Goal: Task Accomplishment & Management: Use online tool/utility

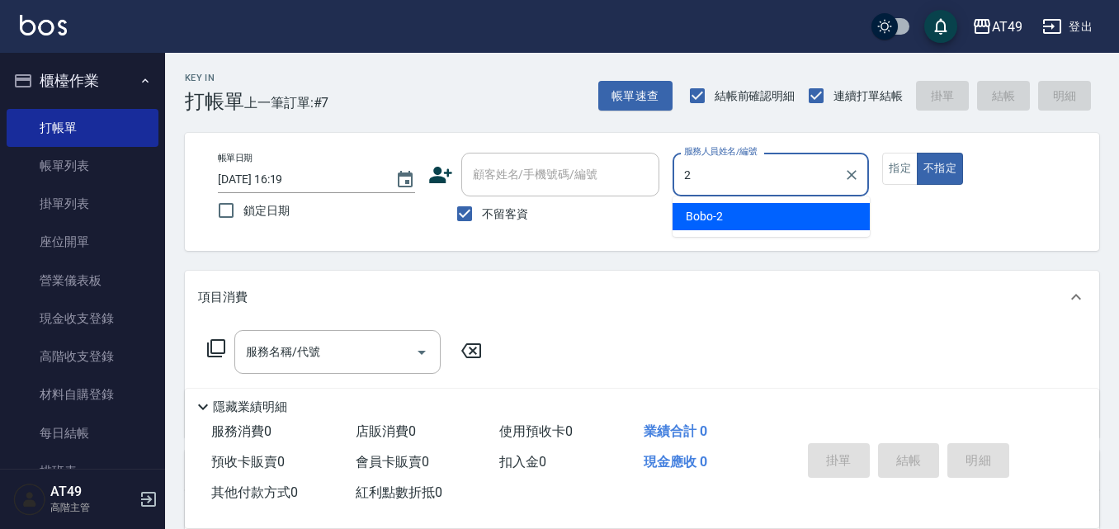
type input "2"
type button "false"
type input "Bobo-2"
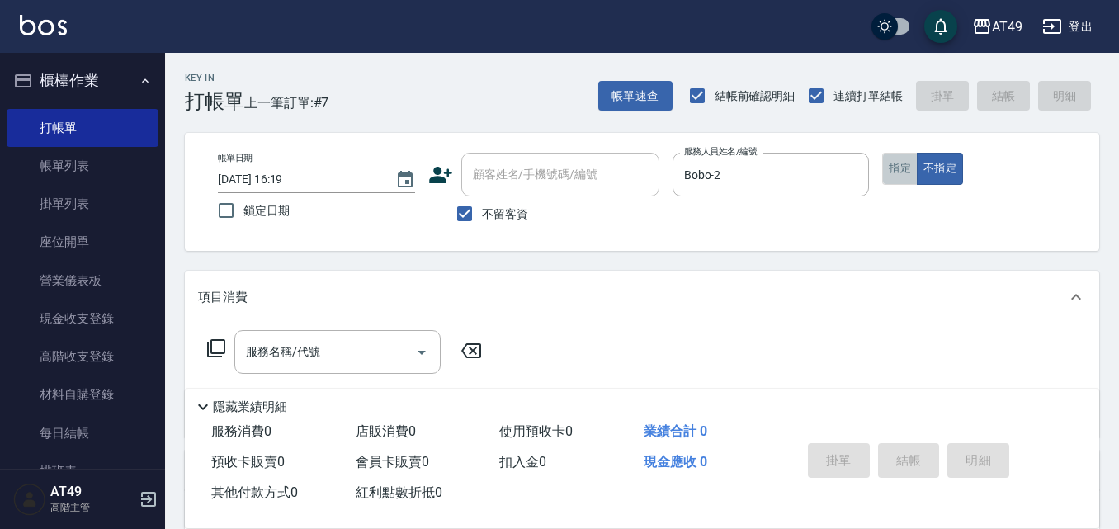
click at [892, 180] on button "指定" at bounding box center [899, 169] width 35 height 32
click at [313, 363] on input "服務名稱/代號" at bounding box center [325, 351] width 167 height 29
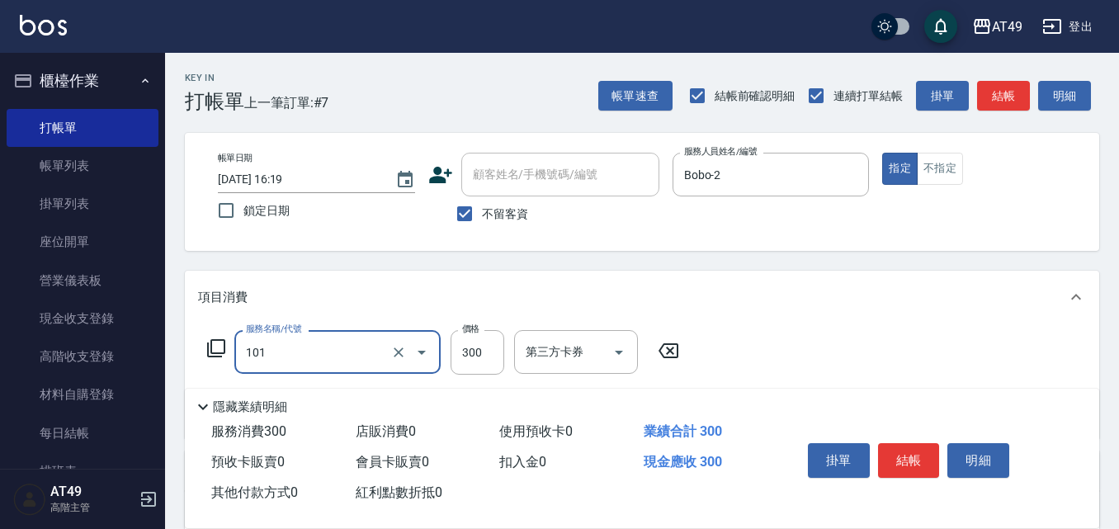
type input "一般洗髮(101)"
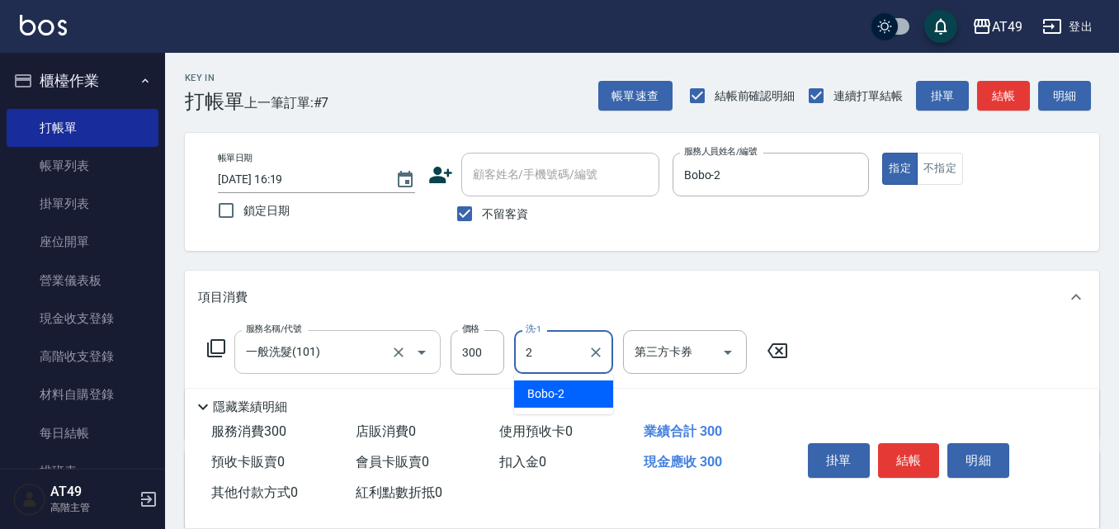
type input "Bobo-2"
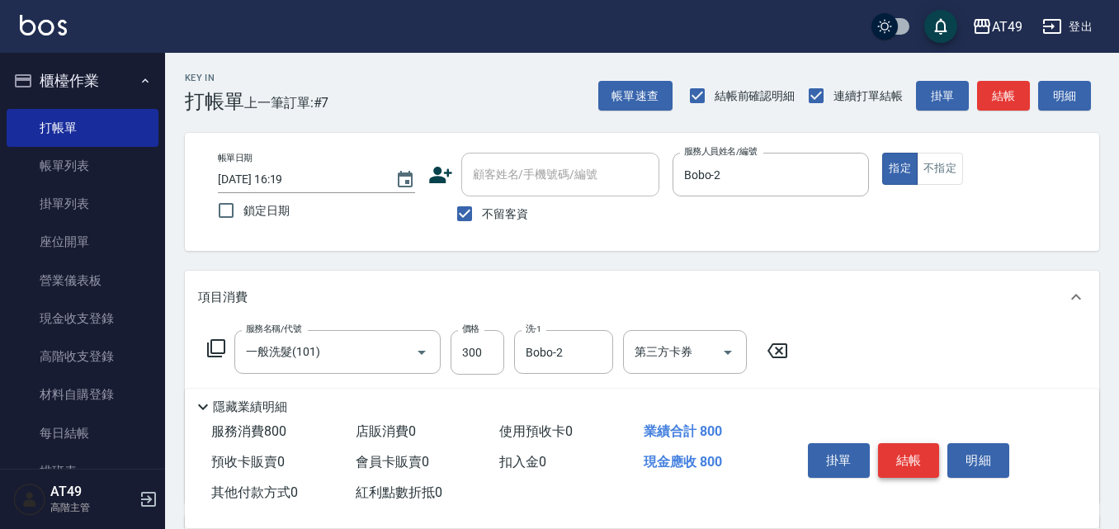
type input "精緻剪髮(201)"
click at [887, 443] on button "結帳" at bounding box center [909, 460] width 62 height 35
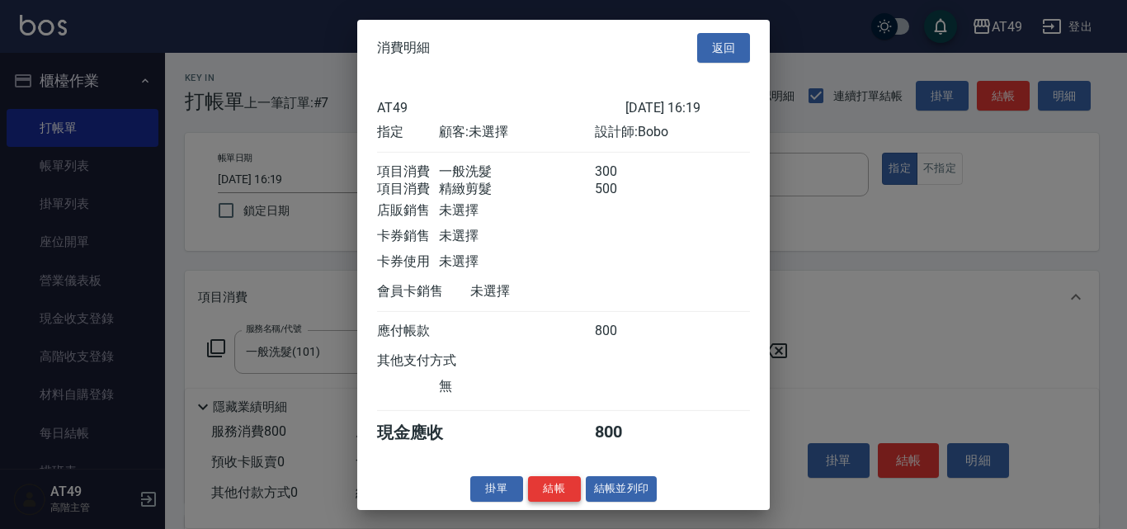
click at [578, 502] on button "結帳" at bounding box center [554, 489] width 53 height 26
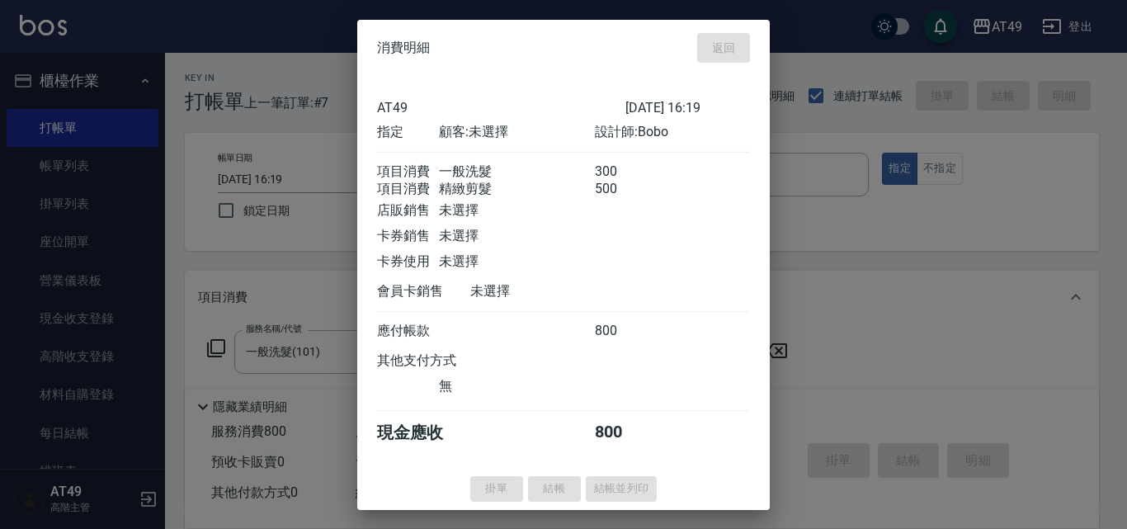
type input "[DATE] 17:06"
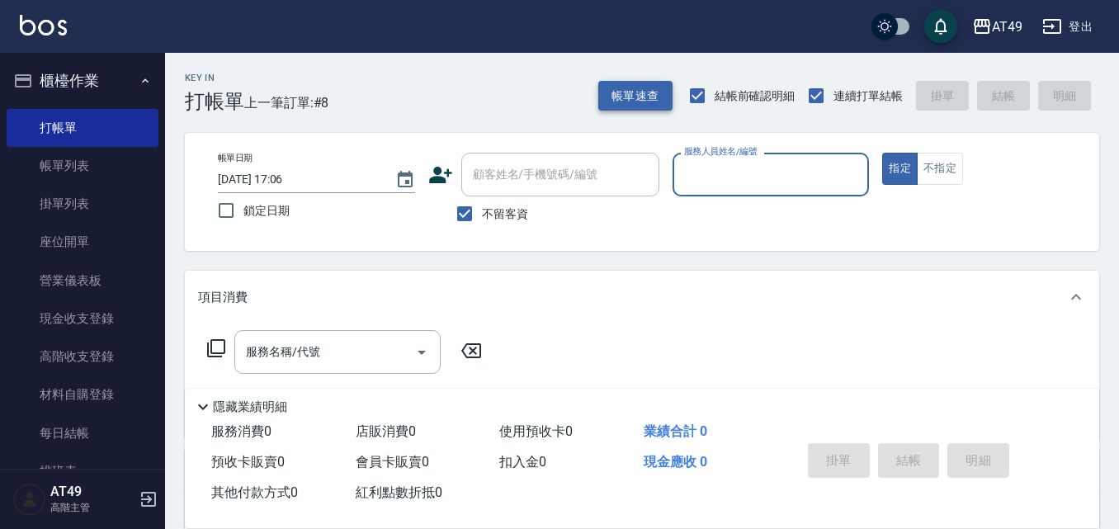
click at [625, 107] on button "帳單速查" at bounding box center [635, 96] width 74 height 31
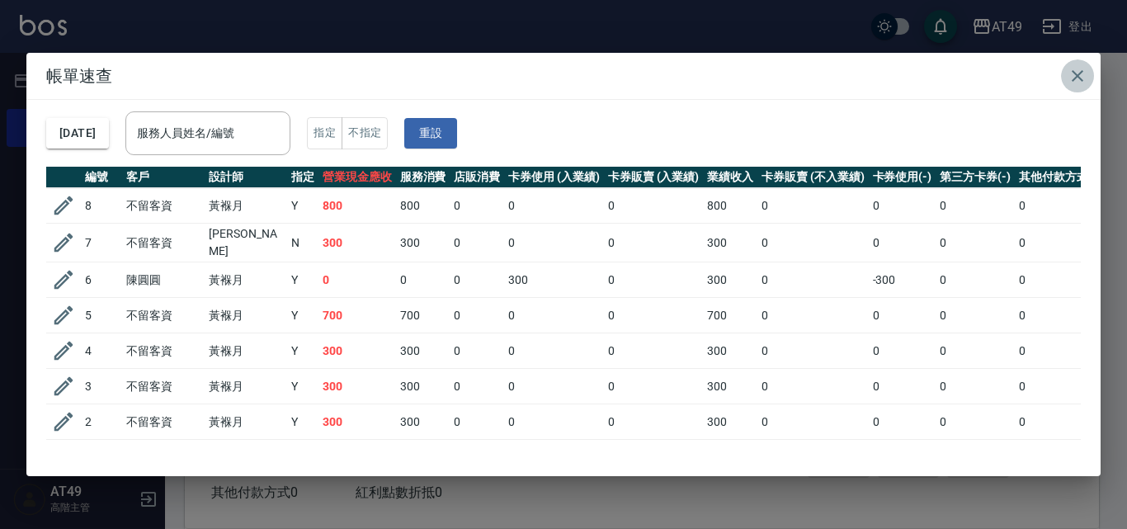
click at [1074, 76] on icon "button" at bounding box center [1078, 76] width 20 height 20
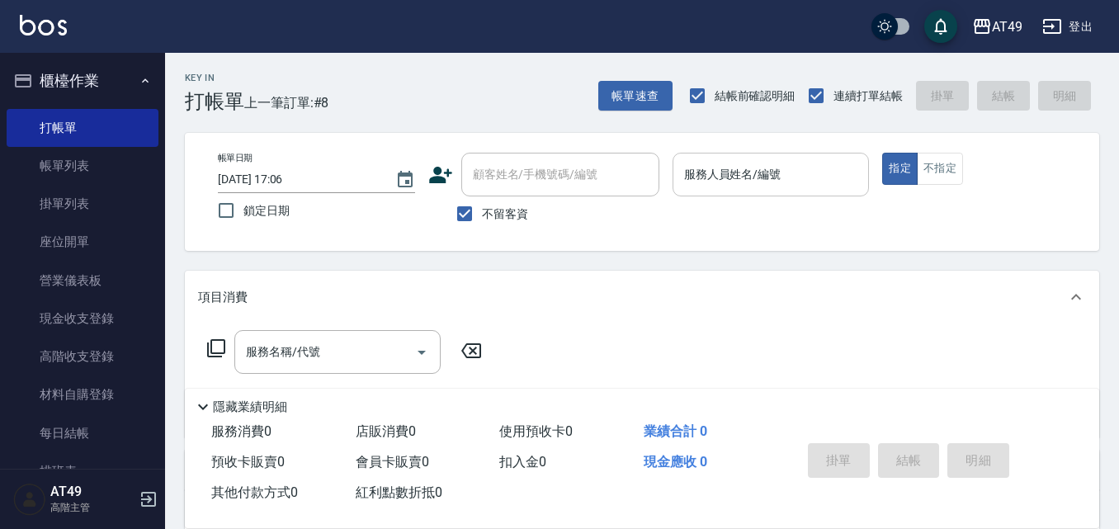
click at [738, 177] on input "服務人員姓名/編號" at bounding box center [771, 174] width 182 height 29
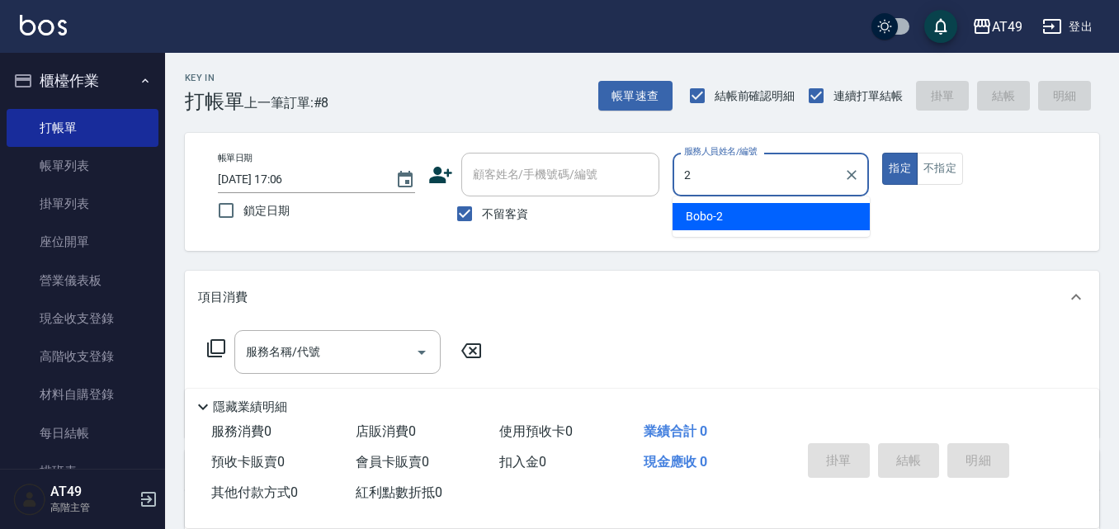
type input "2"
type button "true"
type input "Bobo-2"
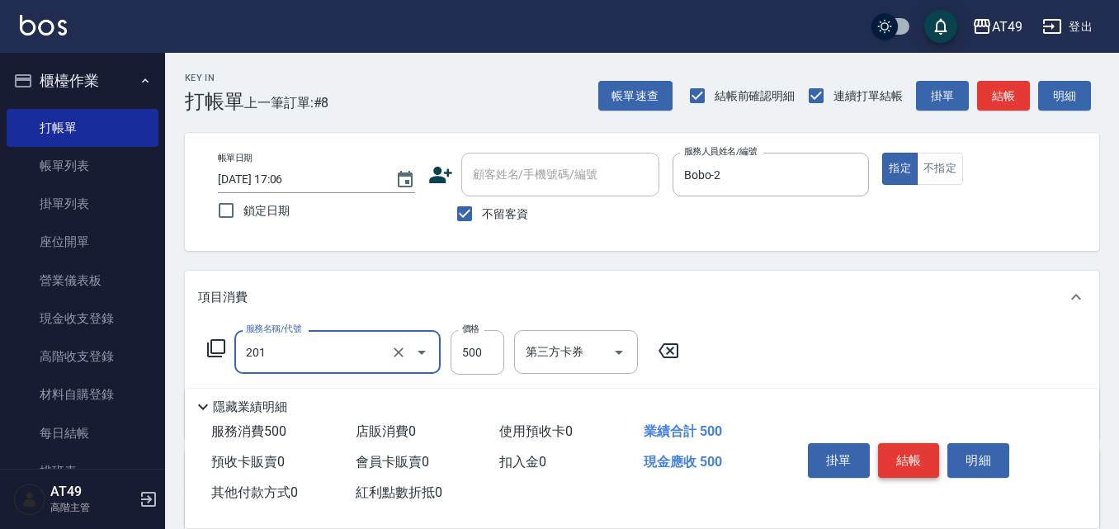
type input "精緻剪髮(201)"
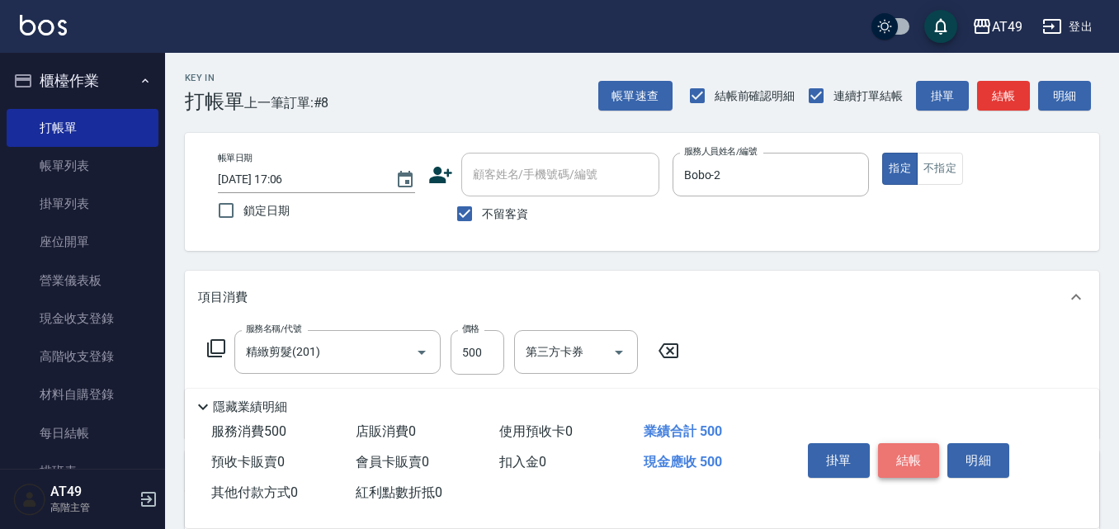
click at [919, 446] on button "結帳" at bounding box center [909, 460] width 62 height 35
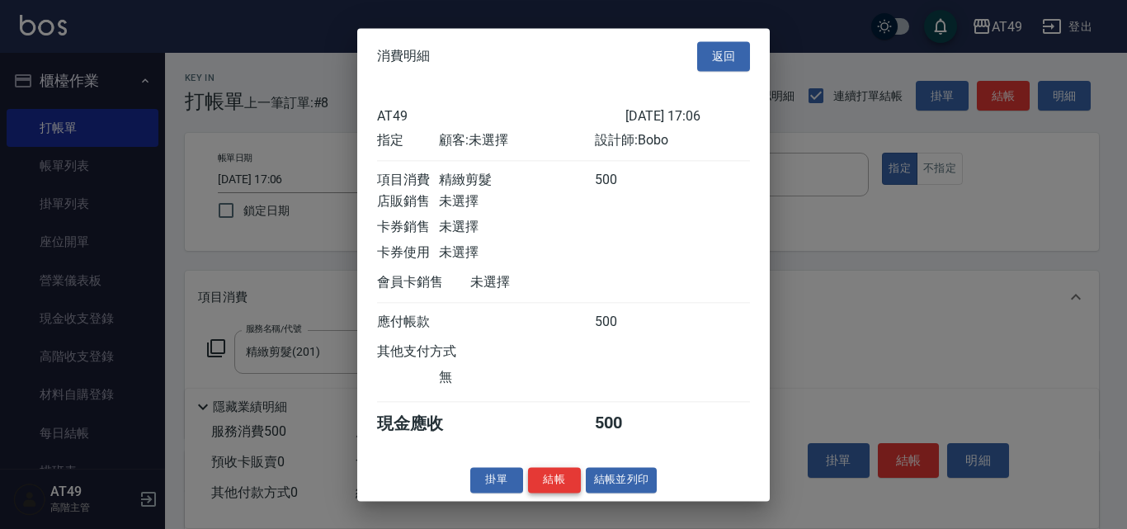
click at [560, 493] on button "結帳" at bounding box center [554, 480] width 53 height 26
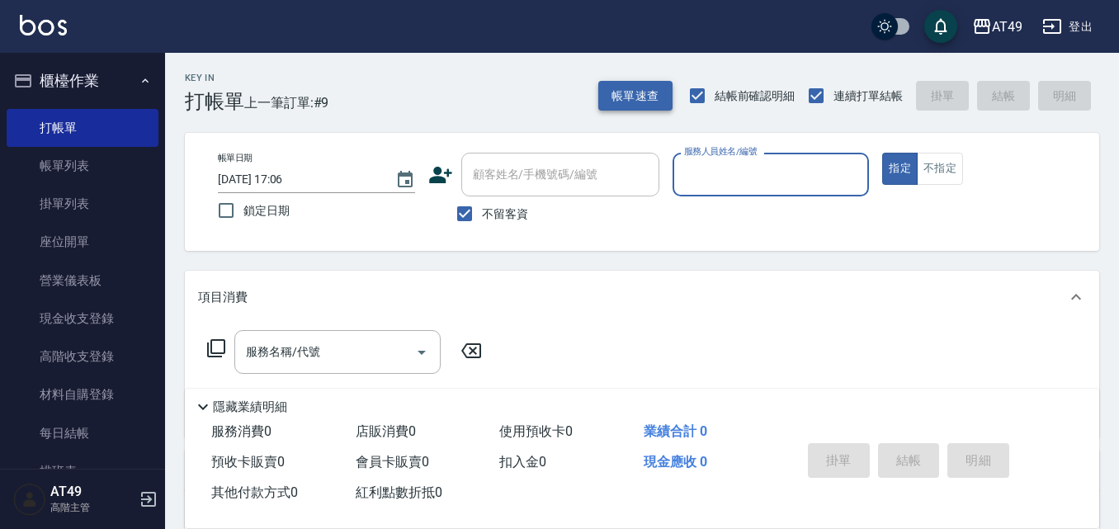
click at [649, 93] on button "帳單速查" at bounding box center [635, 96] width 74 height 31
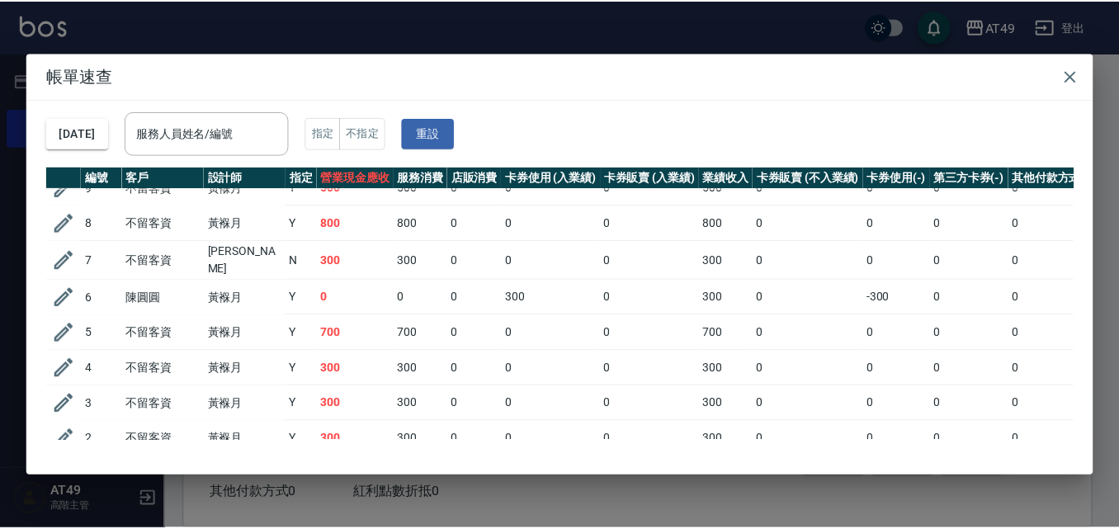
scroll to position [101, 0]
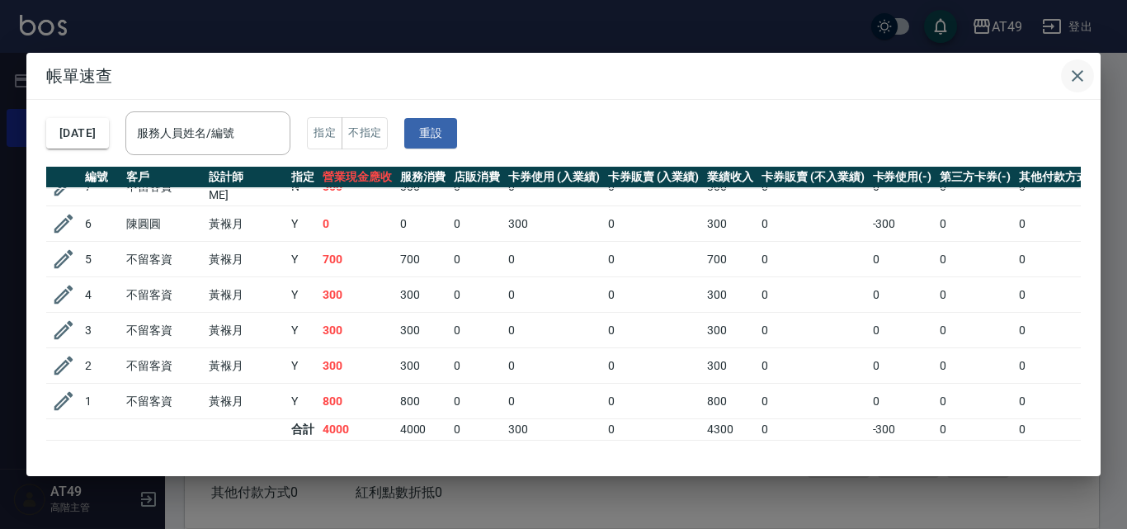
click at [1076, 70] on icon "button" at bounding box center [1078, 76] width 20 height 20
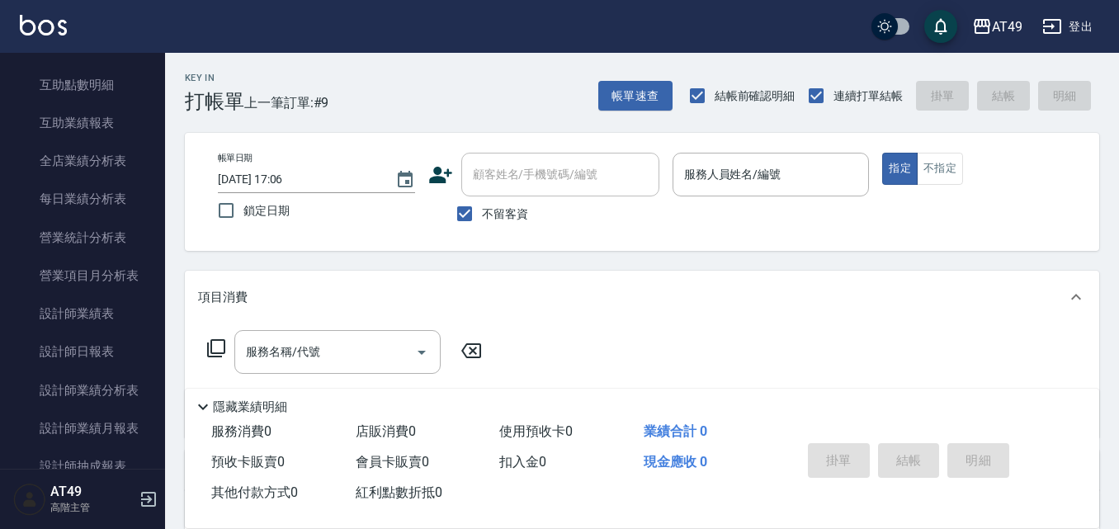
scroll to position [908, 0]
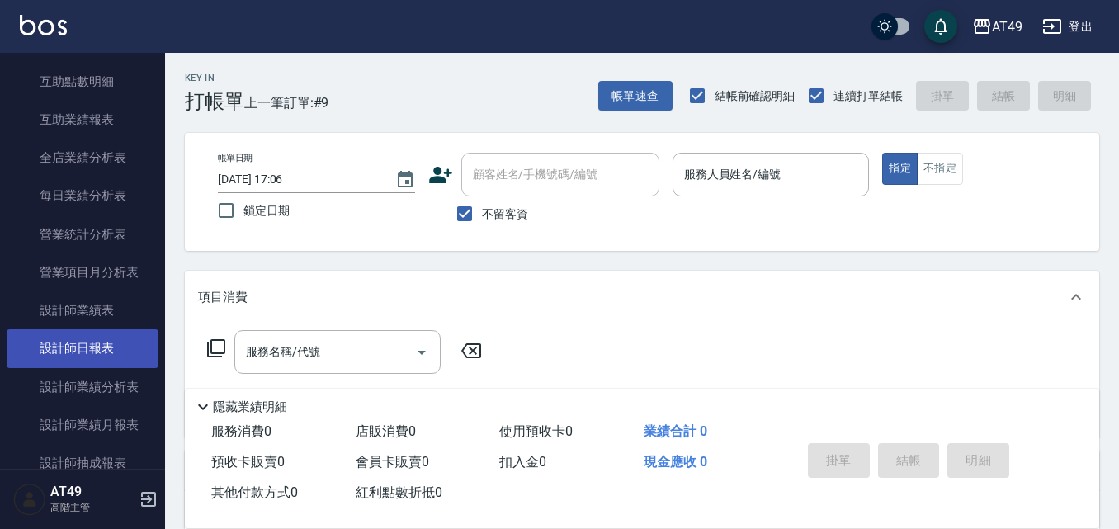
click at [53, 333] on link "設計師日報表" at bounding box center [83, 348] width 152 height 38
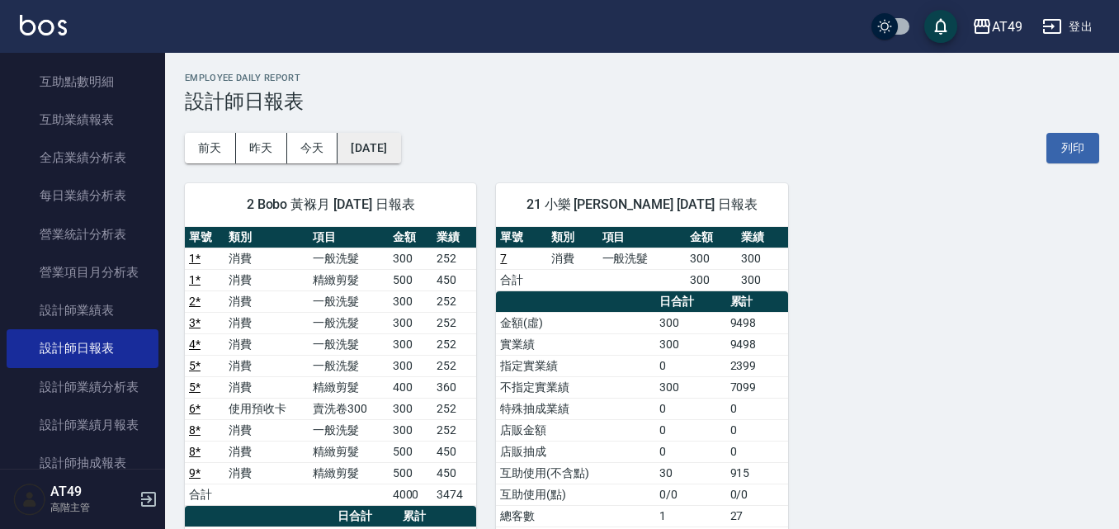
click at [389, 147] on button "[DATE]" at bounding box center [368, 148] width 63 height 31
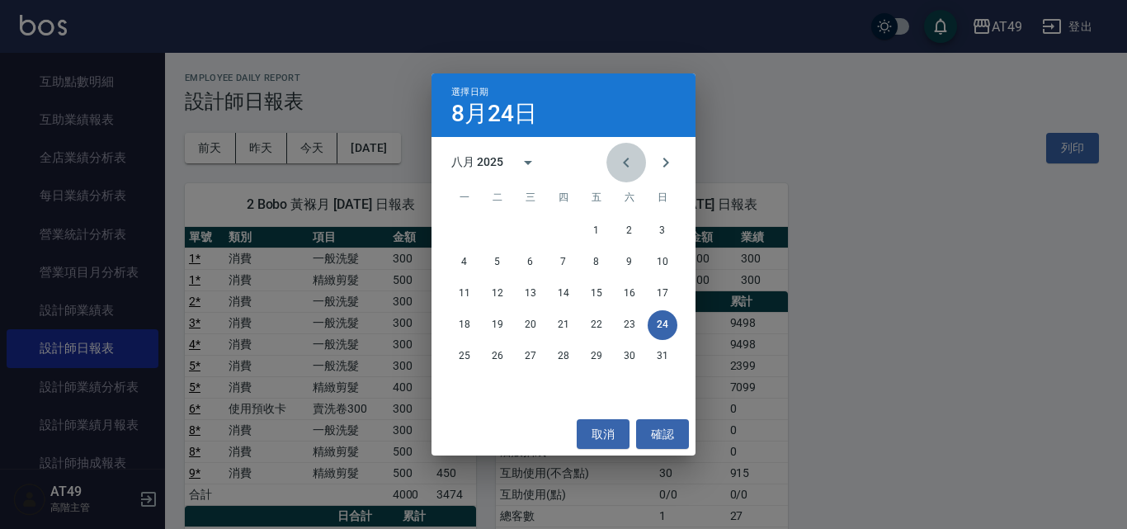
click at [624, 168] on icon "Previous month" at bounding box center [626, 163] width 20 height 20
click at [571, 325] on button "24" at bounding box center [564, 325] width 30 height 30
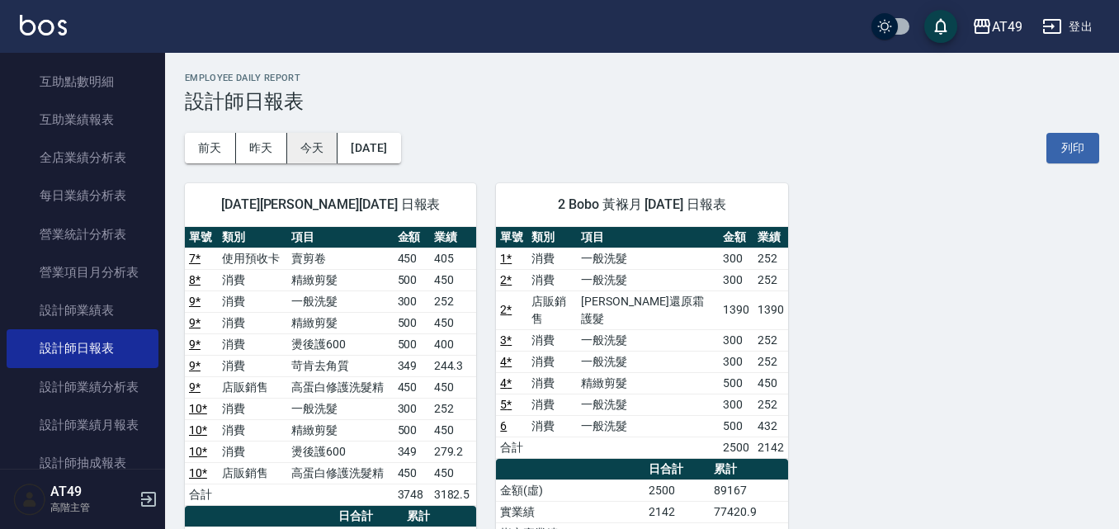
click at [309, 153] on button "今天" at bounding box center [312, 148] width 51 height 31
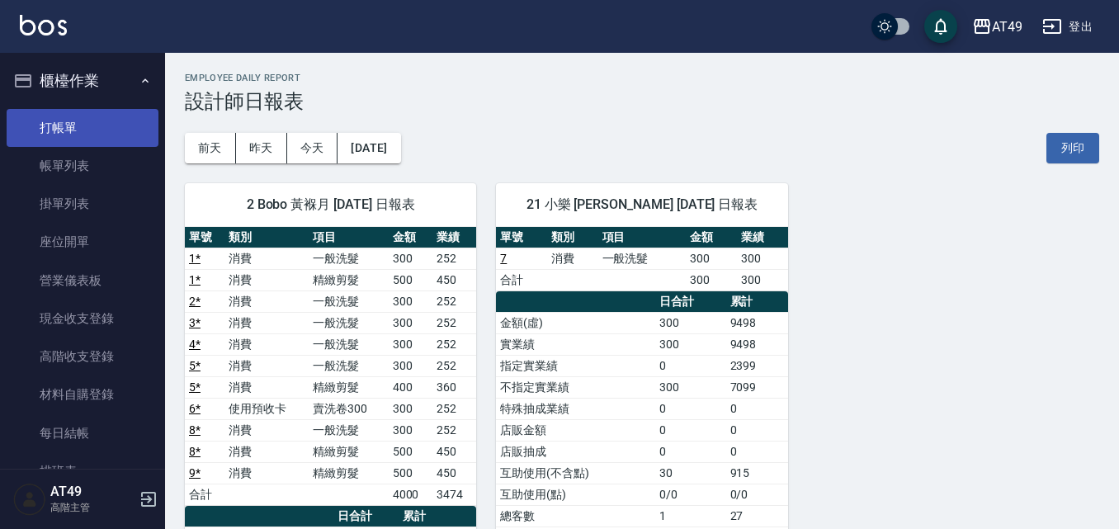
click at [68, 126] on link "打帳單" at bounding box center [83, 128] width 152 height 38
